Goal: Information Seeking & Learning: Find specific page/section

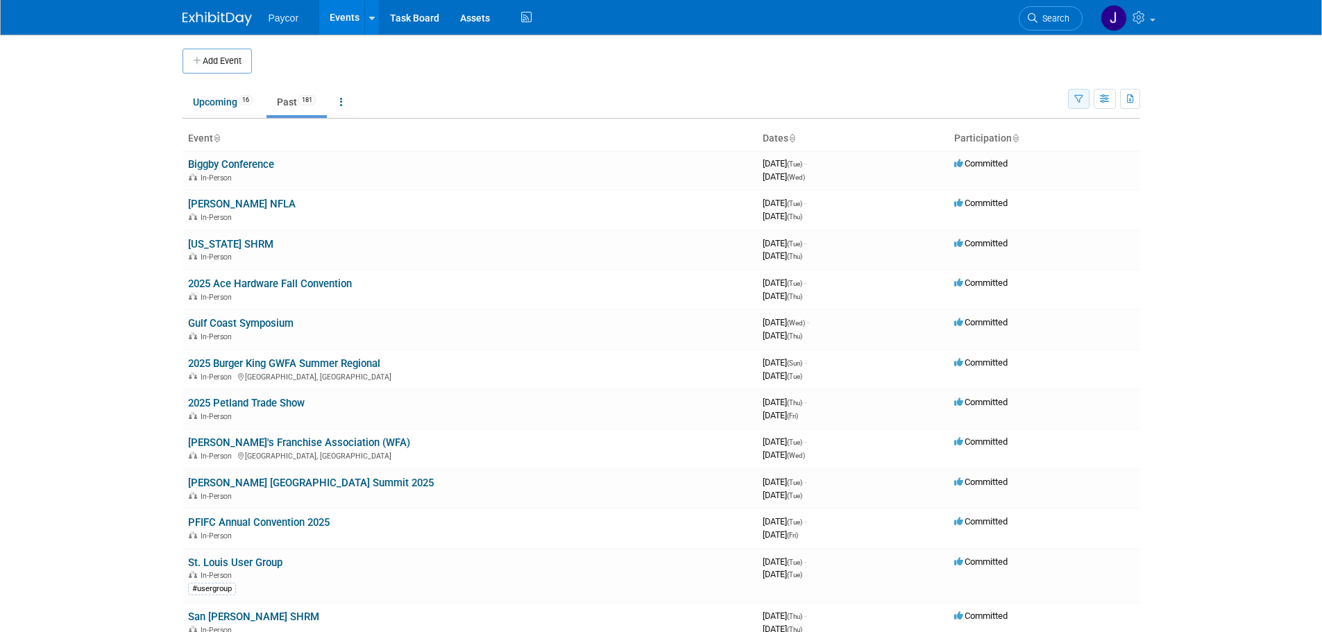
click at [1081, 96] on icon "button" at bounding box center [1078, 99] width 9 height 9
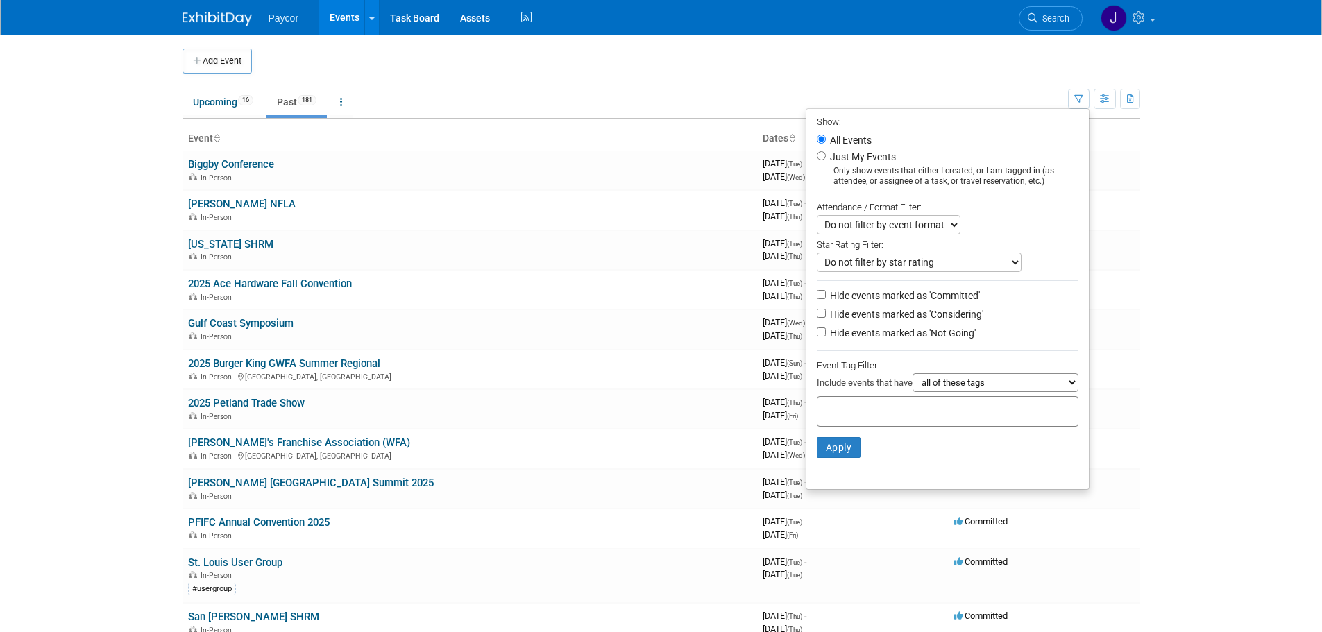
click at [972, 386] on select "all of these tags any one of these tags only and exactly these specific tags" at bounding box center [996, 382] width 166 height 19
click at [936, 406] on div at bounding box center [948, 411] width 262 height 31
click at [851, 448] on div "#usergroup" at bounding box center [866, 444] width 112 height 19
type input "#usergroup"
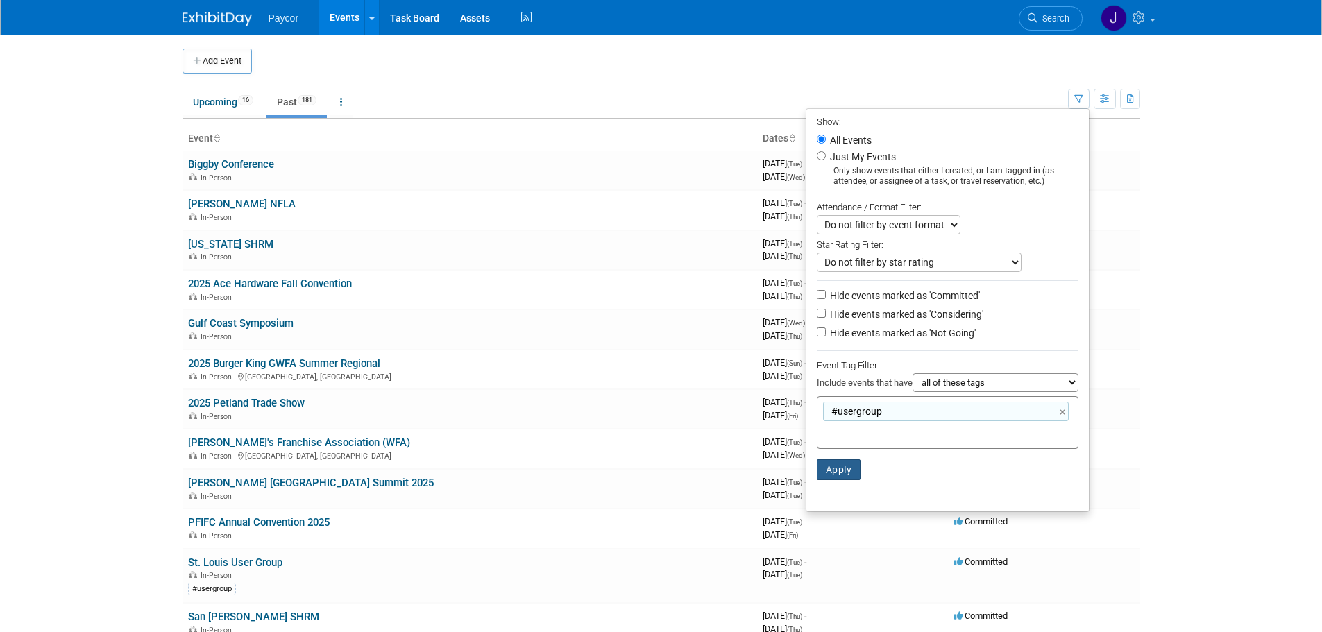
click at [831, 479] on button "Apply" at bounding box center [839, 469] width 44 height 21
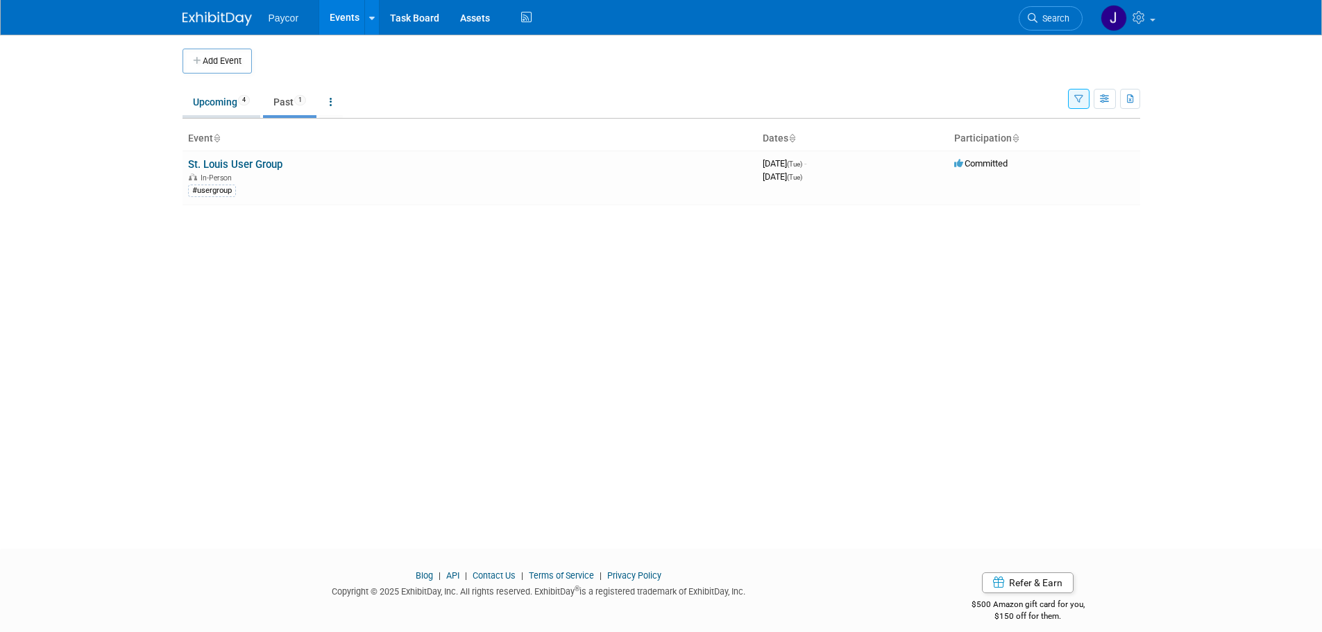
click at [229, 103] on link "Upcoming 4" at bounding box center [222, 102] width 78 height 26
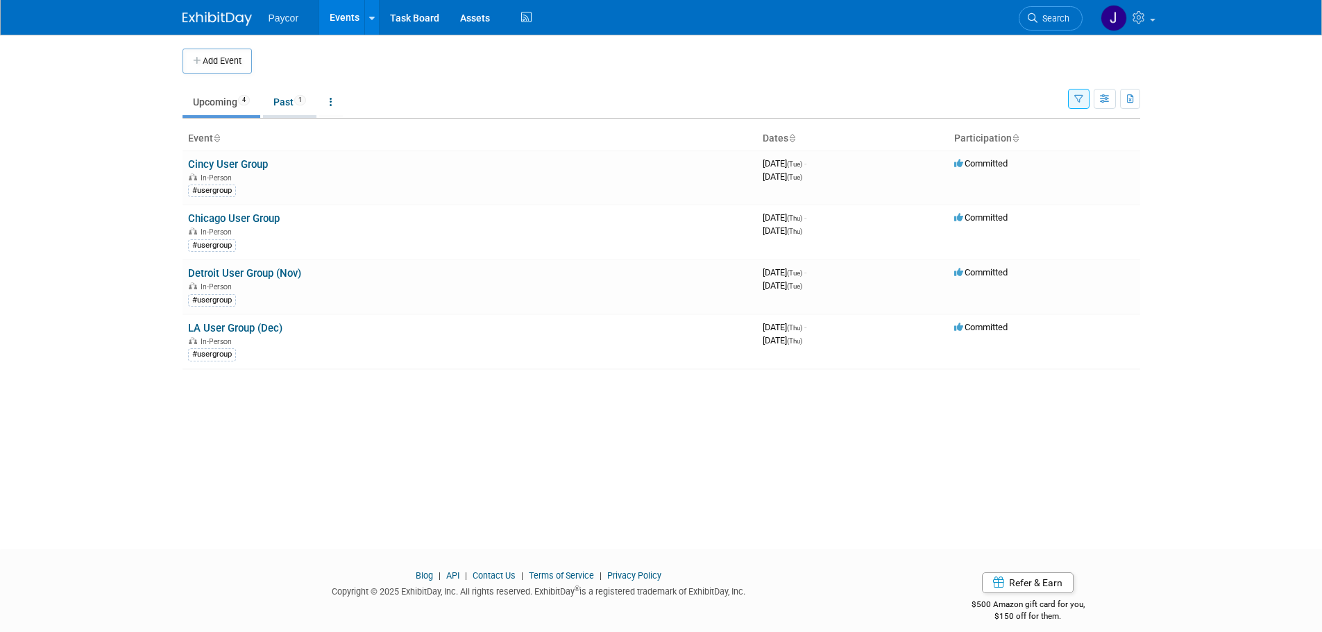
click at [285, 100] on link "Past 1" at bounding box center [289, 102] width 53 height 26
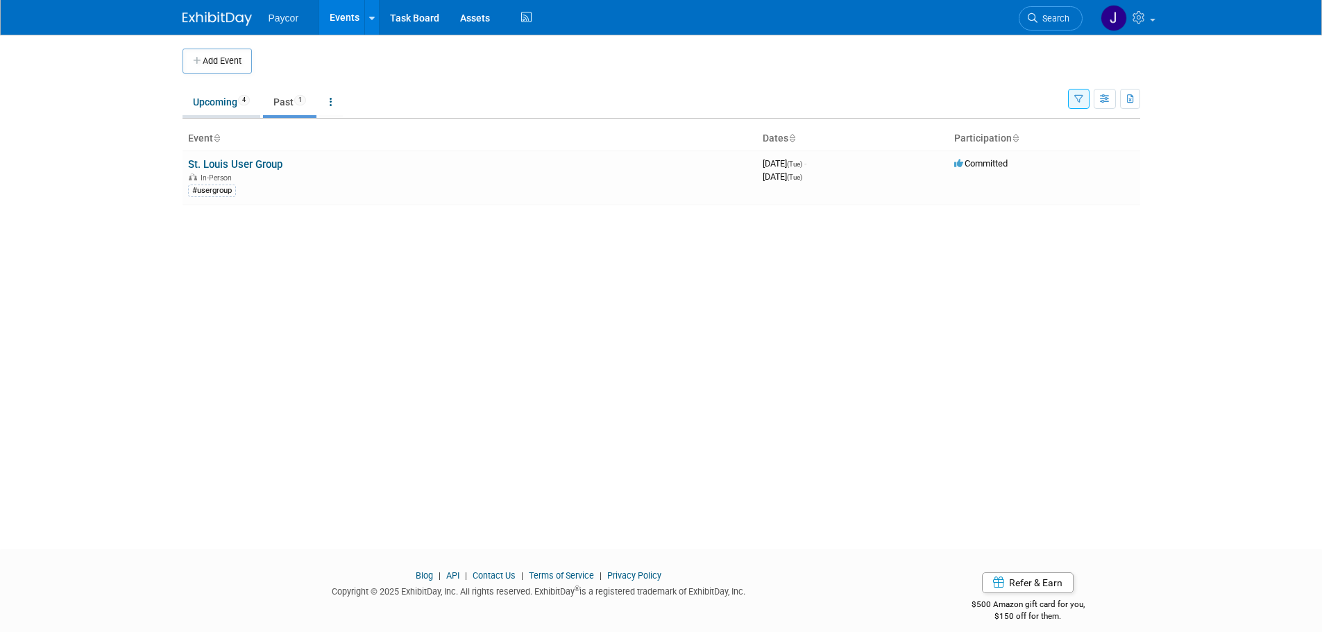
click at [218, 107] on link "Upcoming 4" at bounding box center [222, 102] width 78 height 26
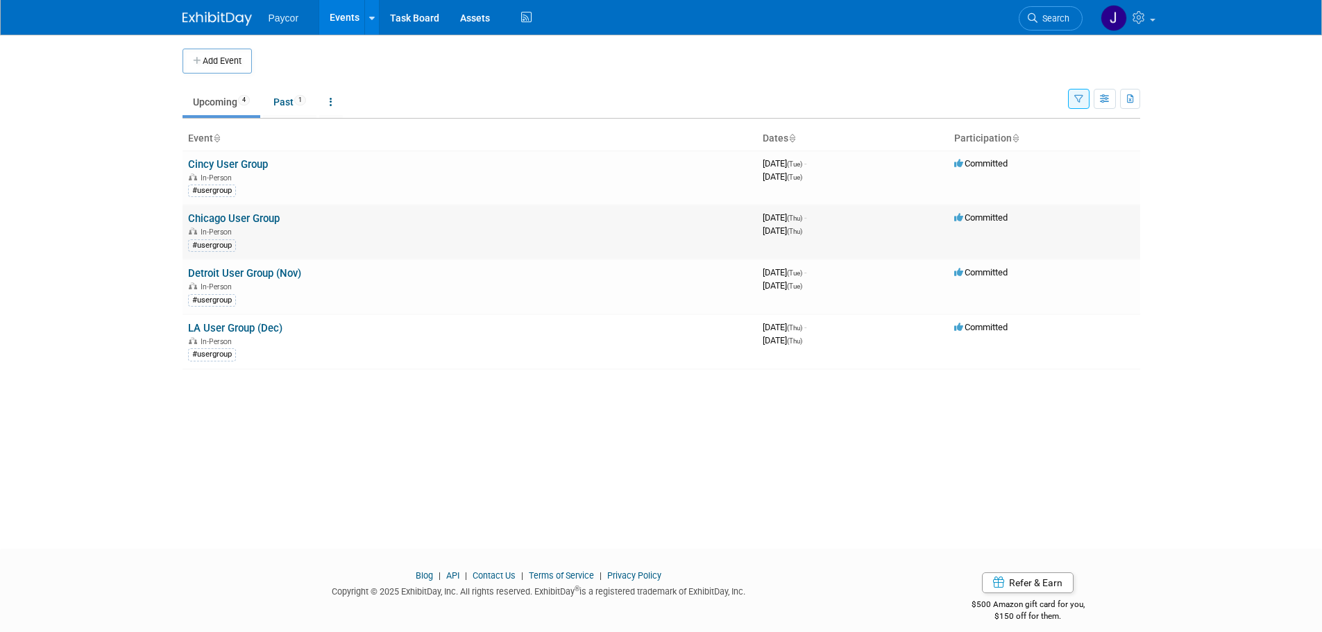
click at [255, 218] on link "Chicago User Group" at bounding box center [234, 218] width 92 height 12
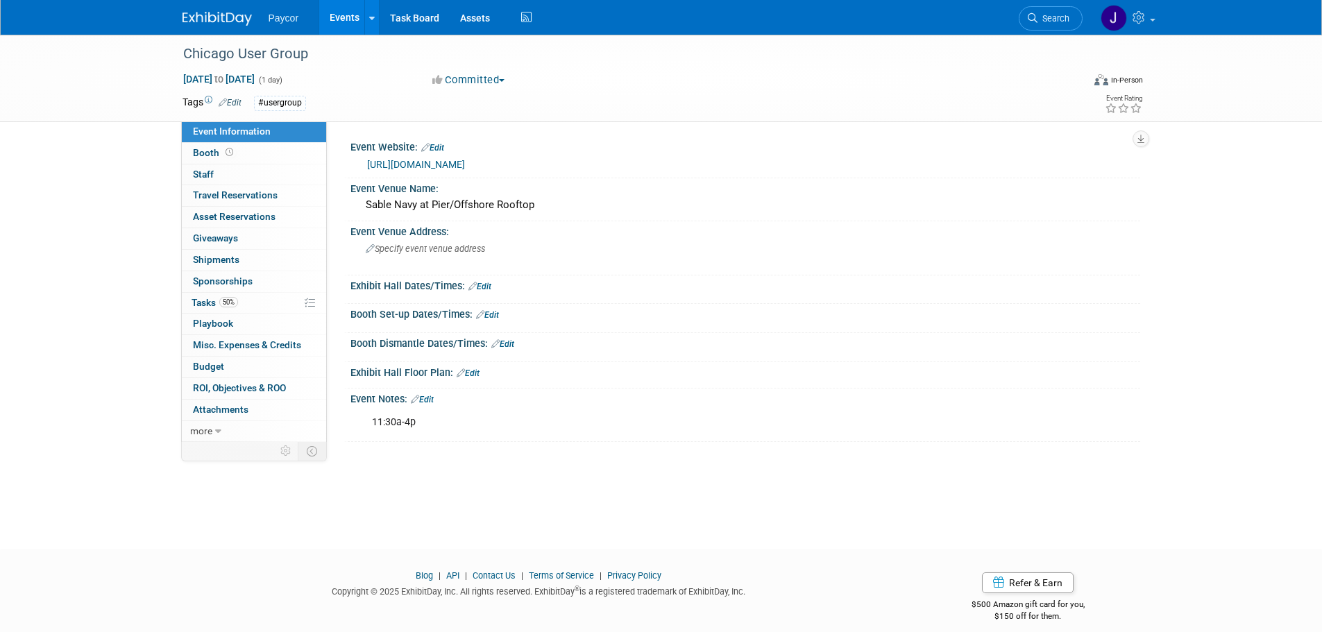
click at [392, 167] on link "https://events.paycor.com/chicago-usergroup-2025" at bounding box center [416, 164] width 98 height 11
